Goal: Use online tool/utility

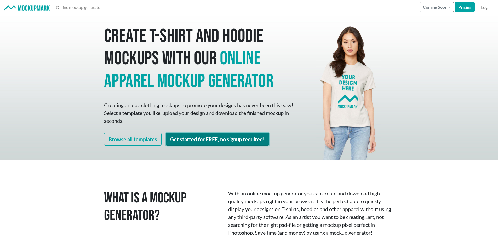
click at [213, 143] on link "Get started for FREE, no signup required!" at bounding box center [217, 139] width 103 height 13
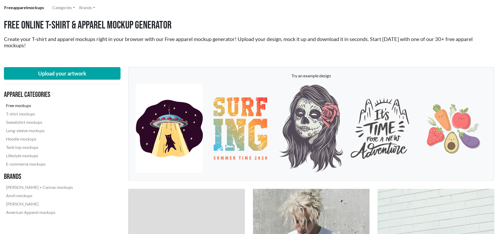
scroll to position [26, 0]
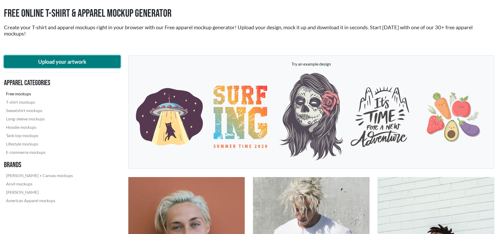
click at [67, 60] on button "Upload your artwork" at bounding box center [62, 61] width 117 height 13
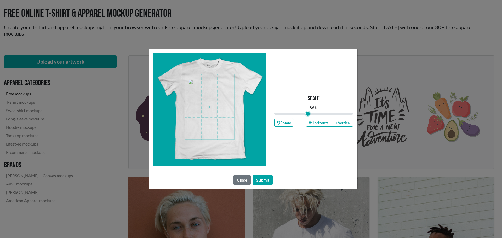
drag, startPoint x: 312, startPoint y: 114, endPoint x: 308, endPoint y: 114, distance: 4.4
type input "0.85"
click at [308, 114] on input "range" at bounding box center [313, 114] width 79 height 6
click at [217, 108] on span at bounding box center [209, 106] width 49 height 65
click at [321, 121] on button "Horizontal" at bounding box center [319, 123] width 26 height 8
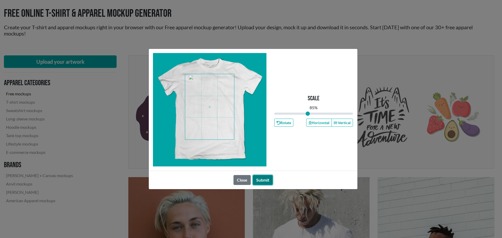
click at [267, 178] on button "Submit" at bounding box center [263, 180] width 20 height 10
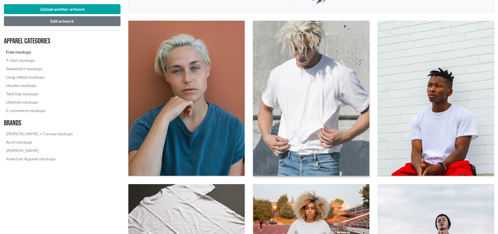
scroll to position [183, 0]
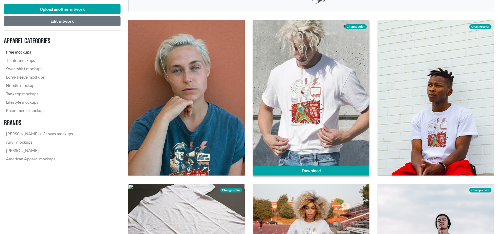
click at [358, 27] on span "Change color" at bounding box center [356, 26] width 22 height 5
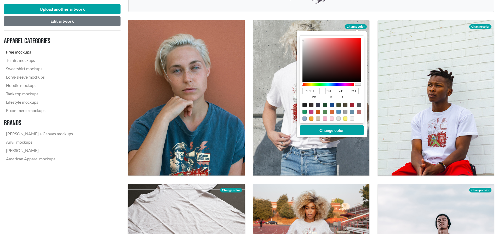
click at [227, 190] on span "Change color" at bounding box center [231, 190] width 22 height 5
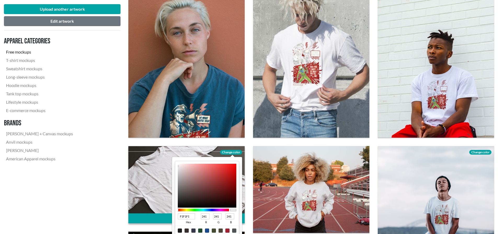
scroll to position [262, 0]
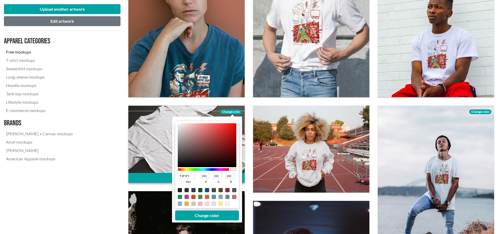
click at [181, 191] on div at bounding box center [180, 190] width 4 height 4
type input "1F1F1F"
type input "31"
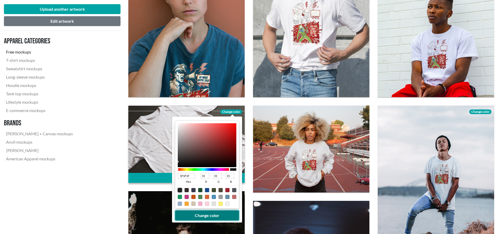
click at [207, 214] on button "Change color" at bounding box center [207, 216] width 64 height 10
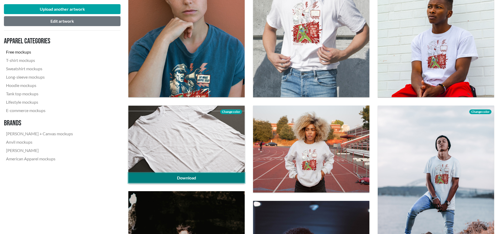
click at [202, 179] on link "Download" at bounding box center [186, 178] width 116 height 10
